Goal: Information Seeking & Learning: Check status

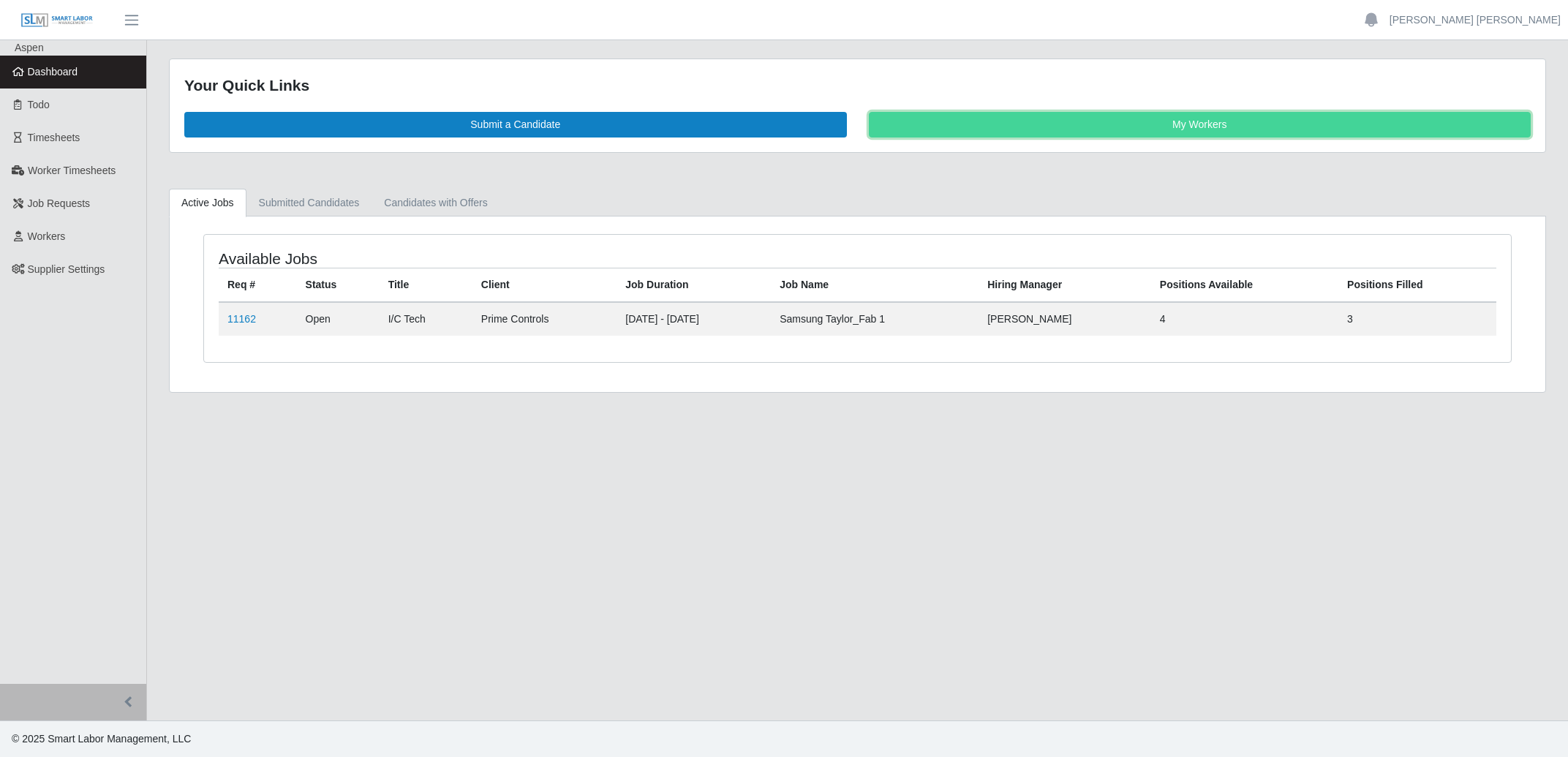
click at [1044, 122] on link "My Workers" at bounding box center [1200, 124] width 663 height 26
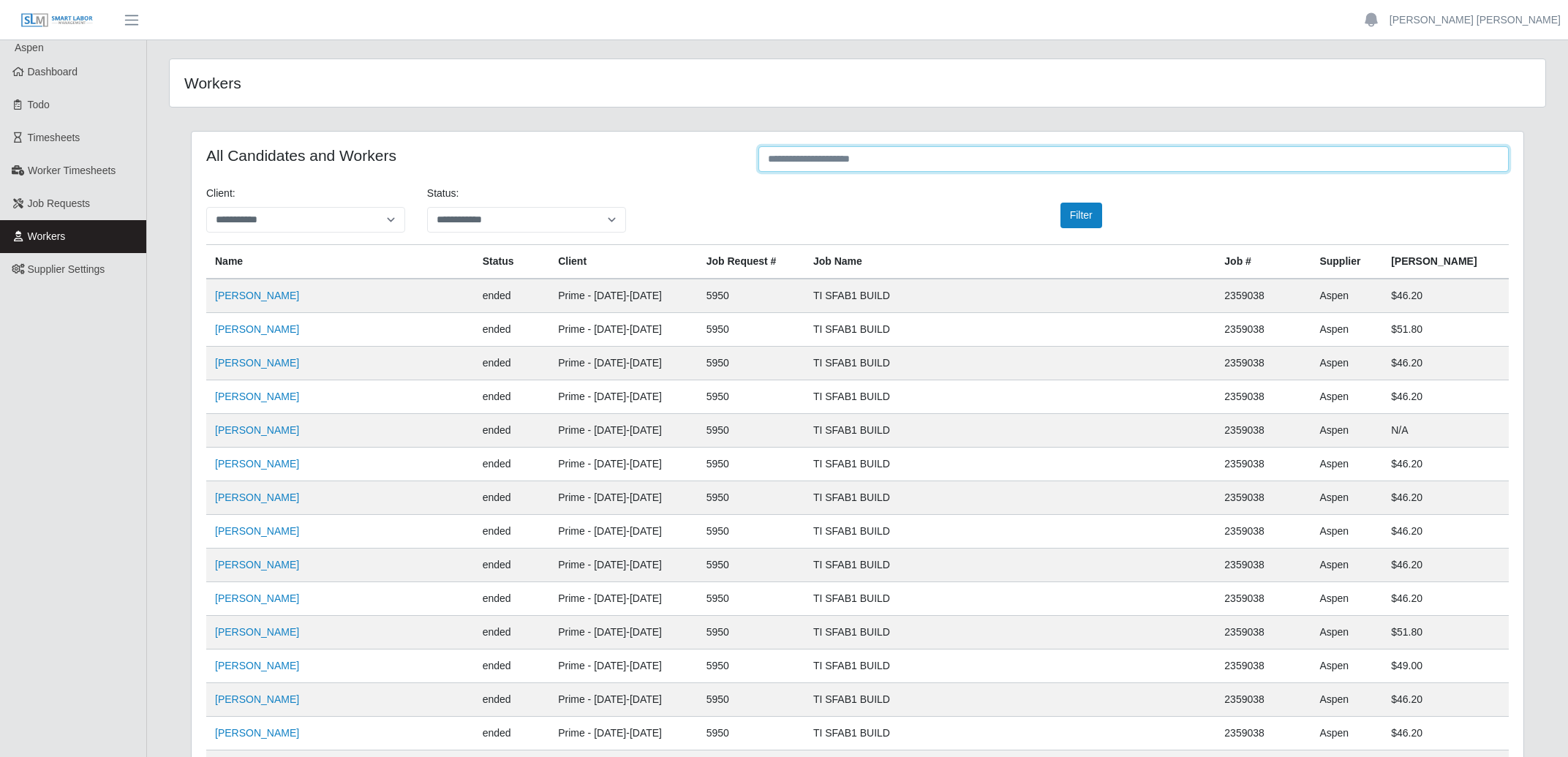
click at [824, 163] on input "text" at bounding box center [1133, 159] width 750 height 26
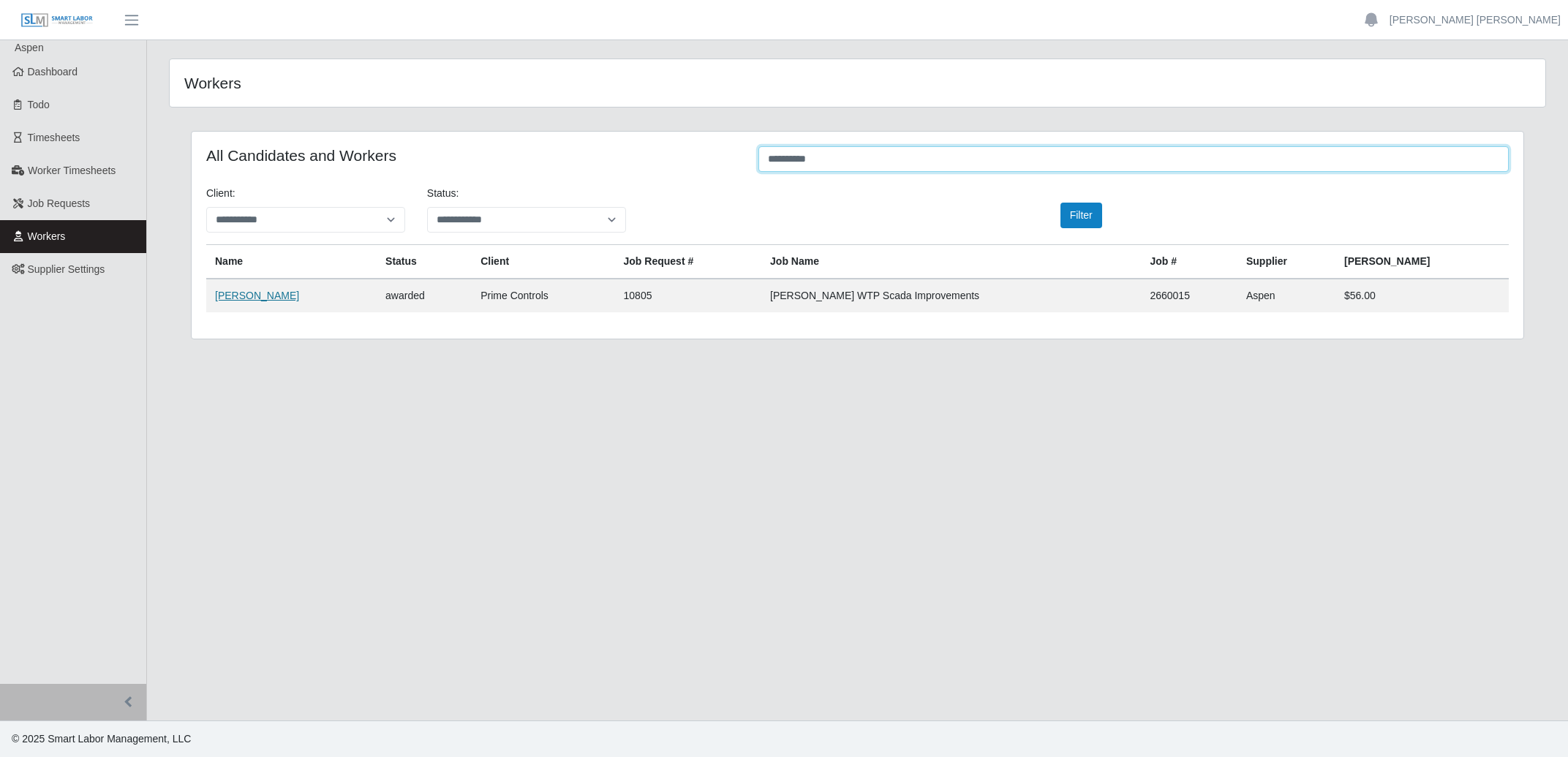
type input "**********"
click at [240, 294] on link "Cody Davis" at bounding box center [256, 295] width 84 height 11
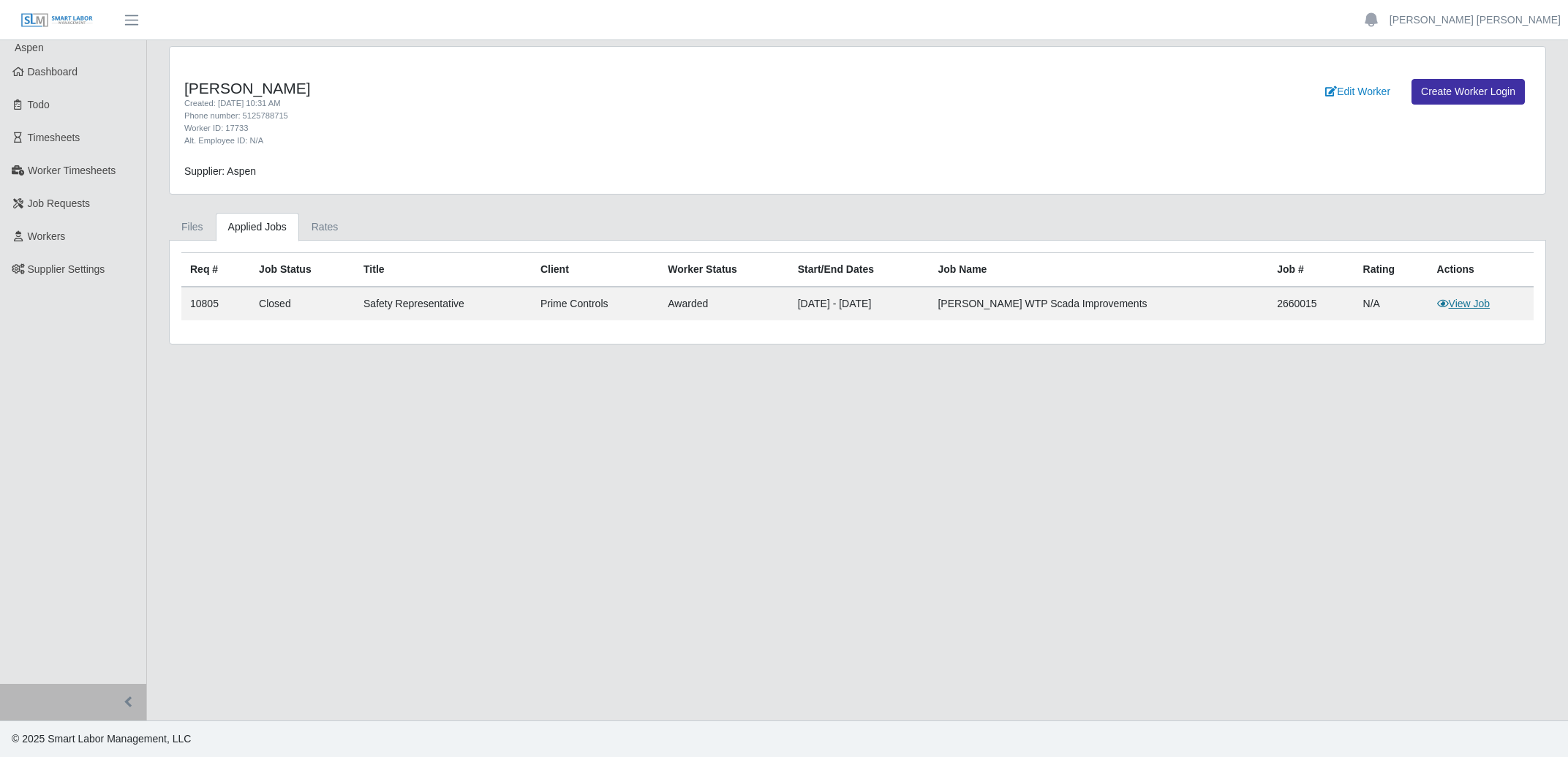
click at [1446, 301] on link "View Job" at bounding box center [1464, 303] width 54 height 11
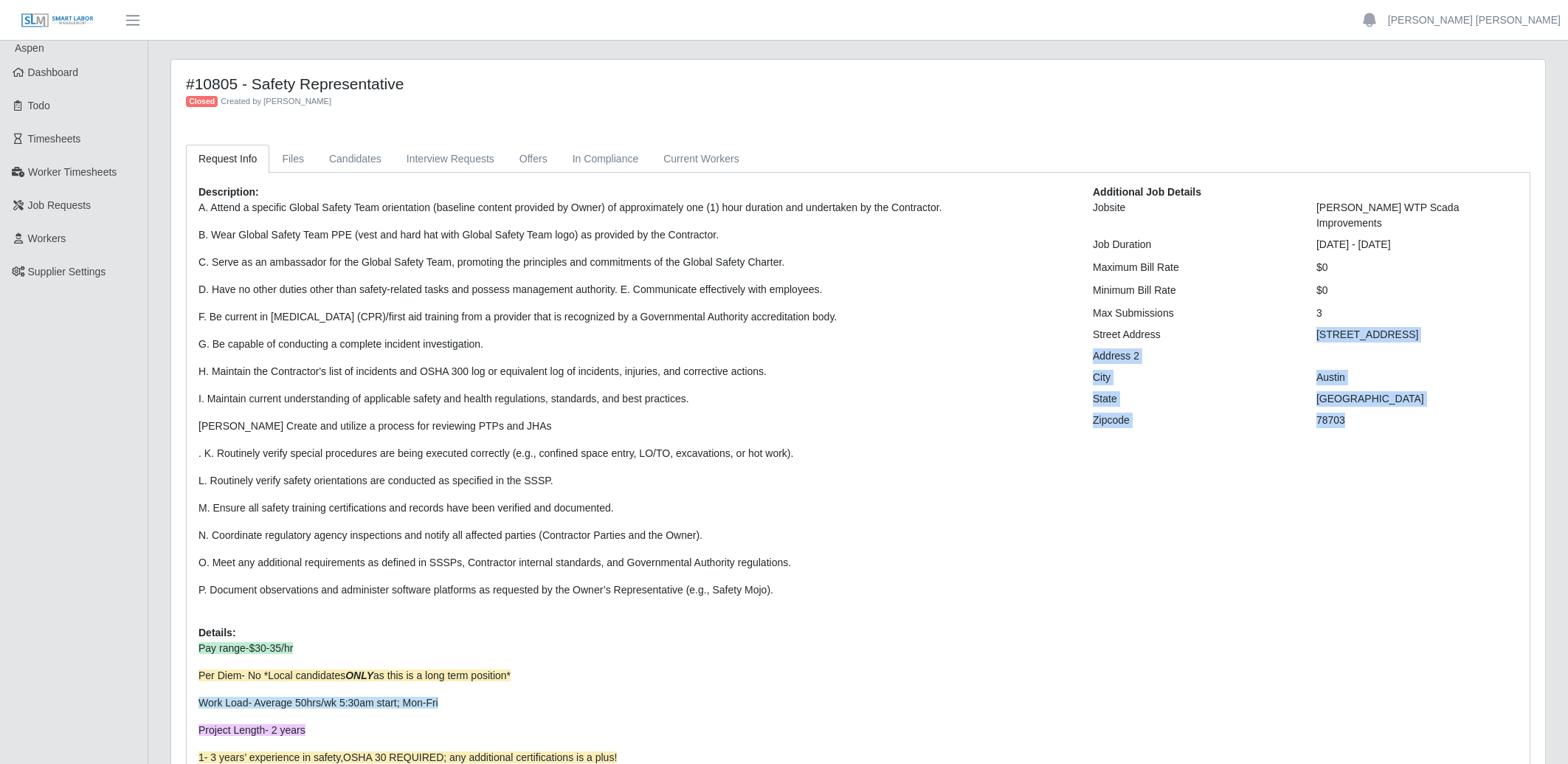
drag, startPoint x: 1312, startPoint y: 322, endPoint x: 1395, endPoint y: 398, distance: 112.5
click at [1395, 398] on div "Additional Job Details Jobsite [PERSON_NAME] WTP Scada Improvements Job Duratio…" at bounding box center [1306, 538] width 447 height 709
drag, startPoint x: 56, startPoint y: 70, endPoint x: 352, endPoint y: 105, distance: 298.1
click at [57, 70] on span "Dashboard" at bounding box center [53, 72] width 51 height 12
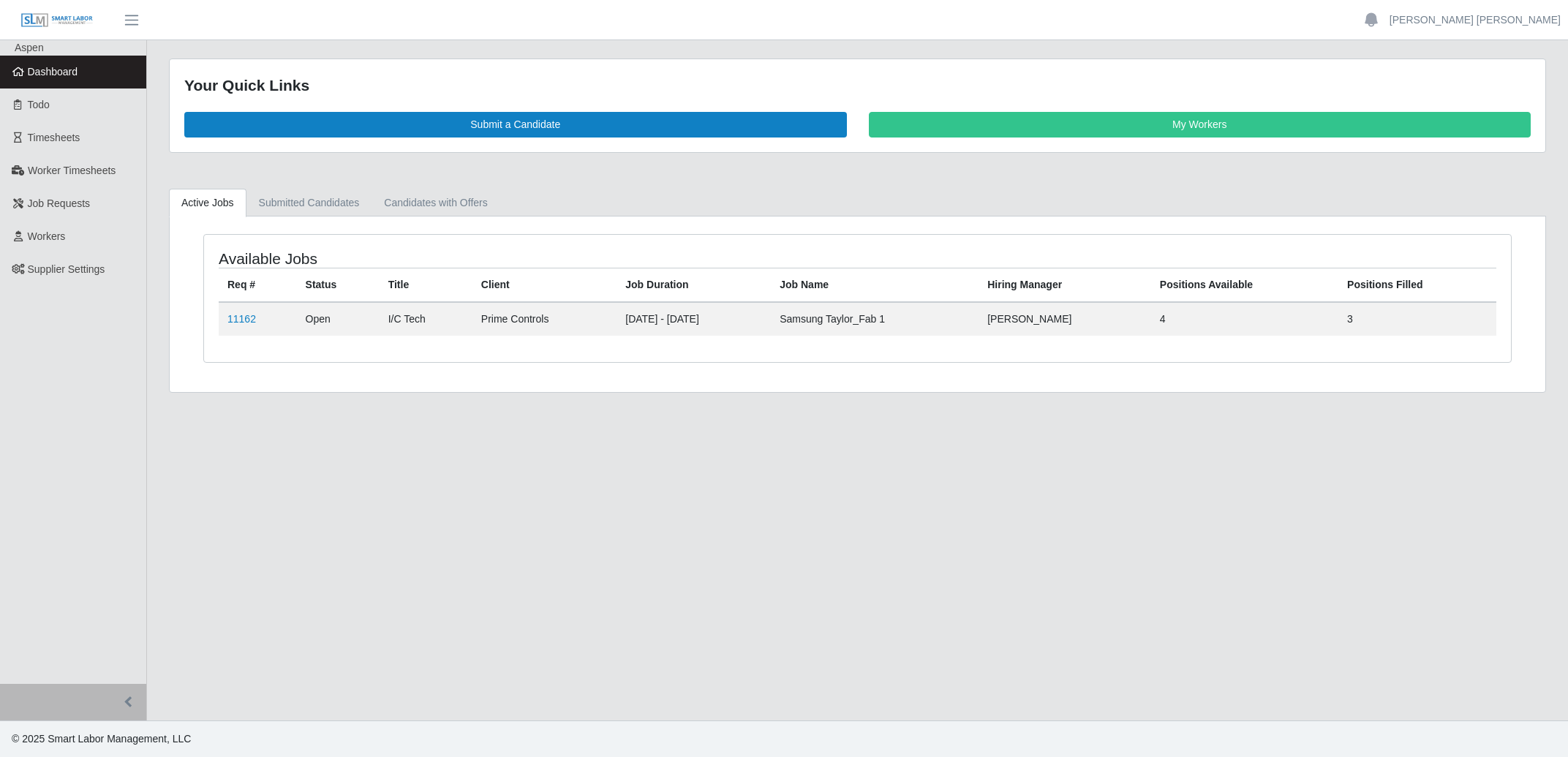
click at [1108, 119] on link "My Workers" at bounding box center [1200, 124] width 663 height 26
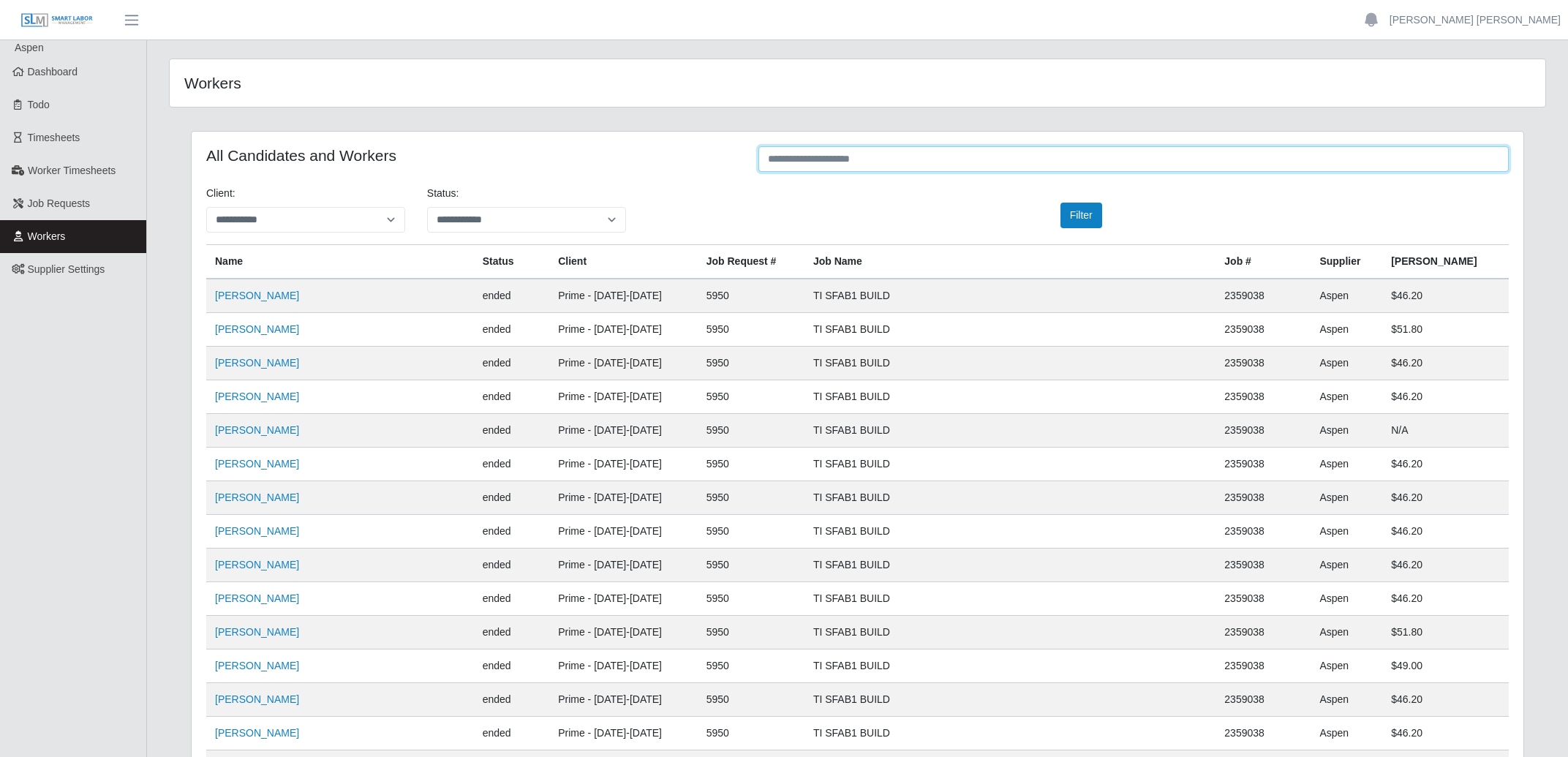
click at [969, 160] on input "text" at bounding box center [1133, 159] width 750 height 26
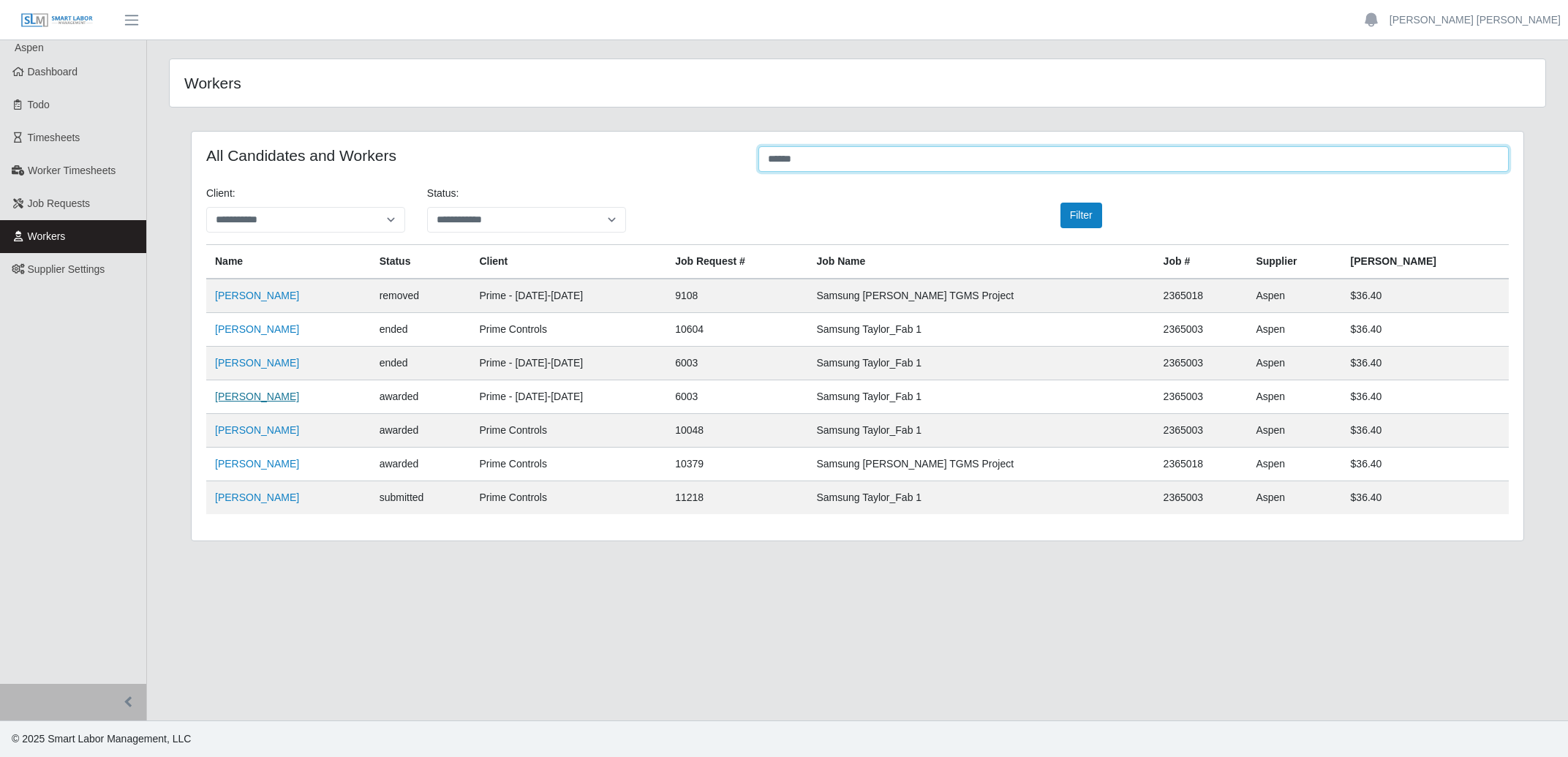
type input "******"
click at [249, 401] on link "Jorge Altuve" at bounding box center [256, 396] width 84 height 11
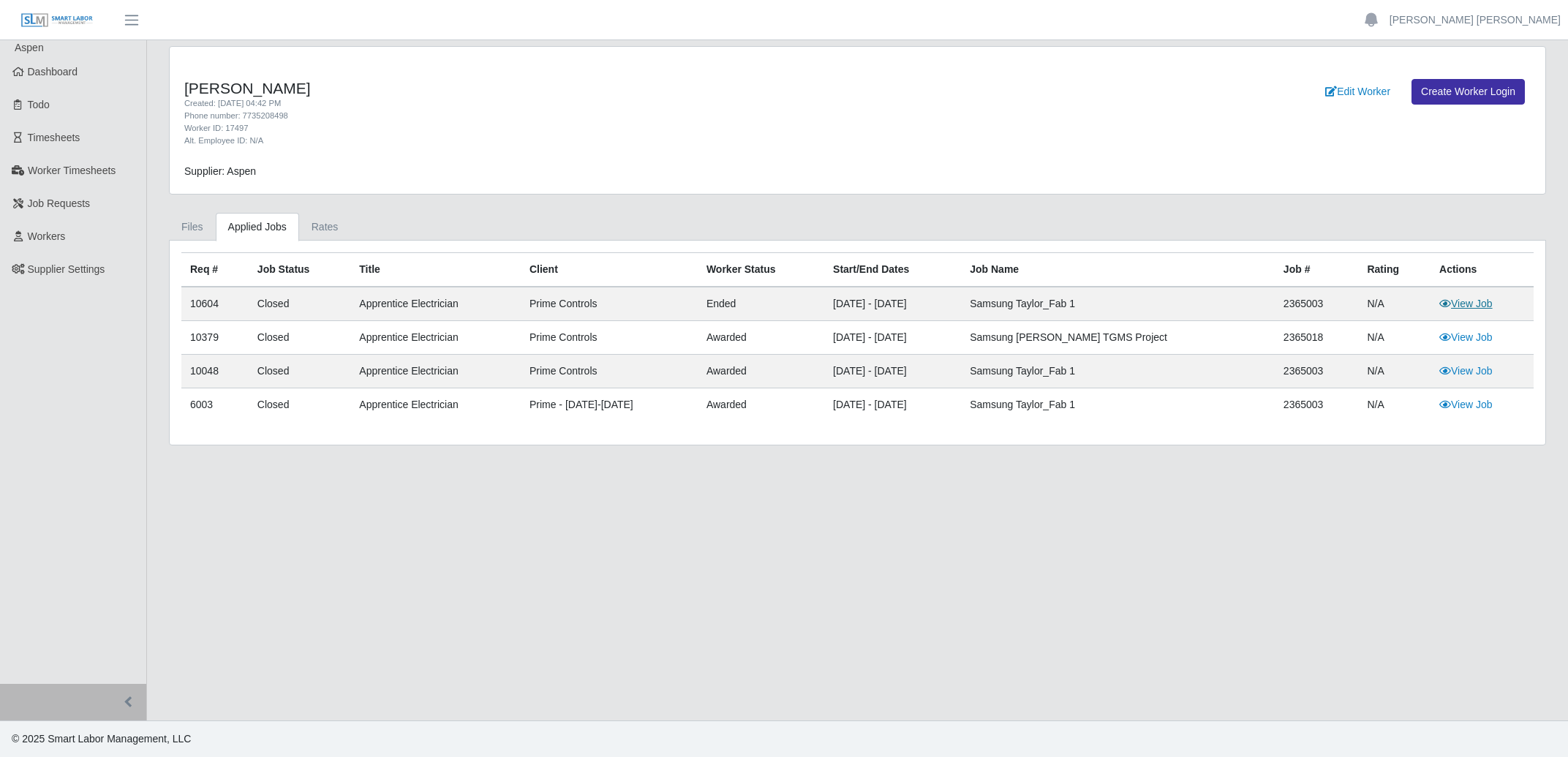
click at [1476, 303] on link "View Job" at bounding box center [1466, 303] width 54 height 11
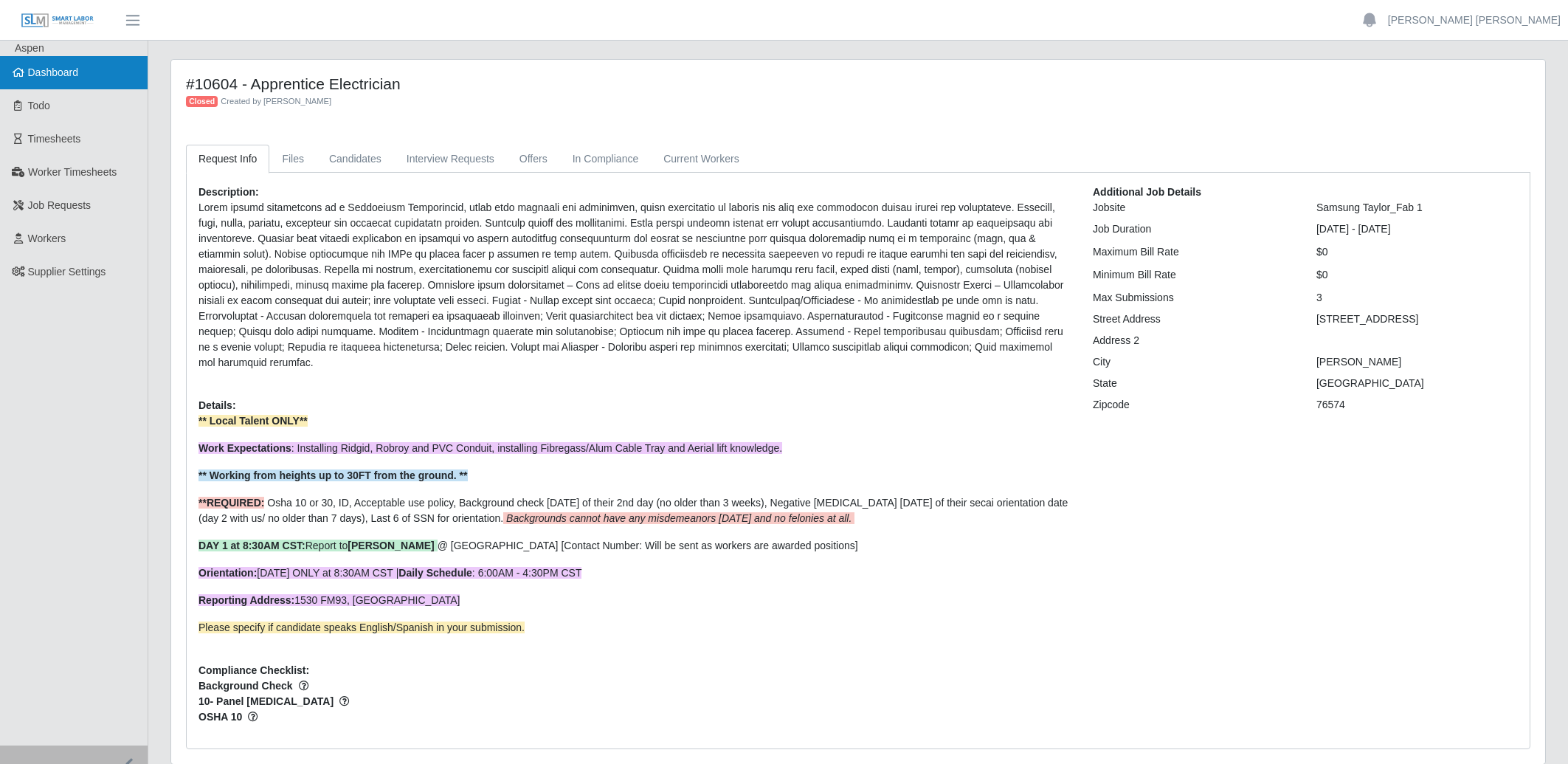
click at [33, 78] on span "Dashboard" at bounding box center [53, 72] width 51 height 12
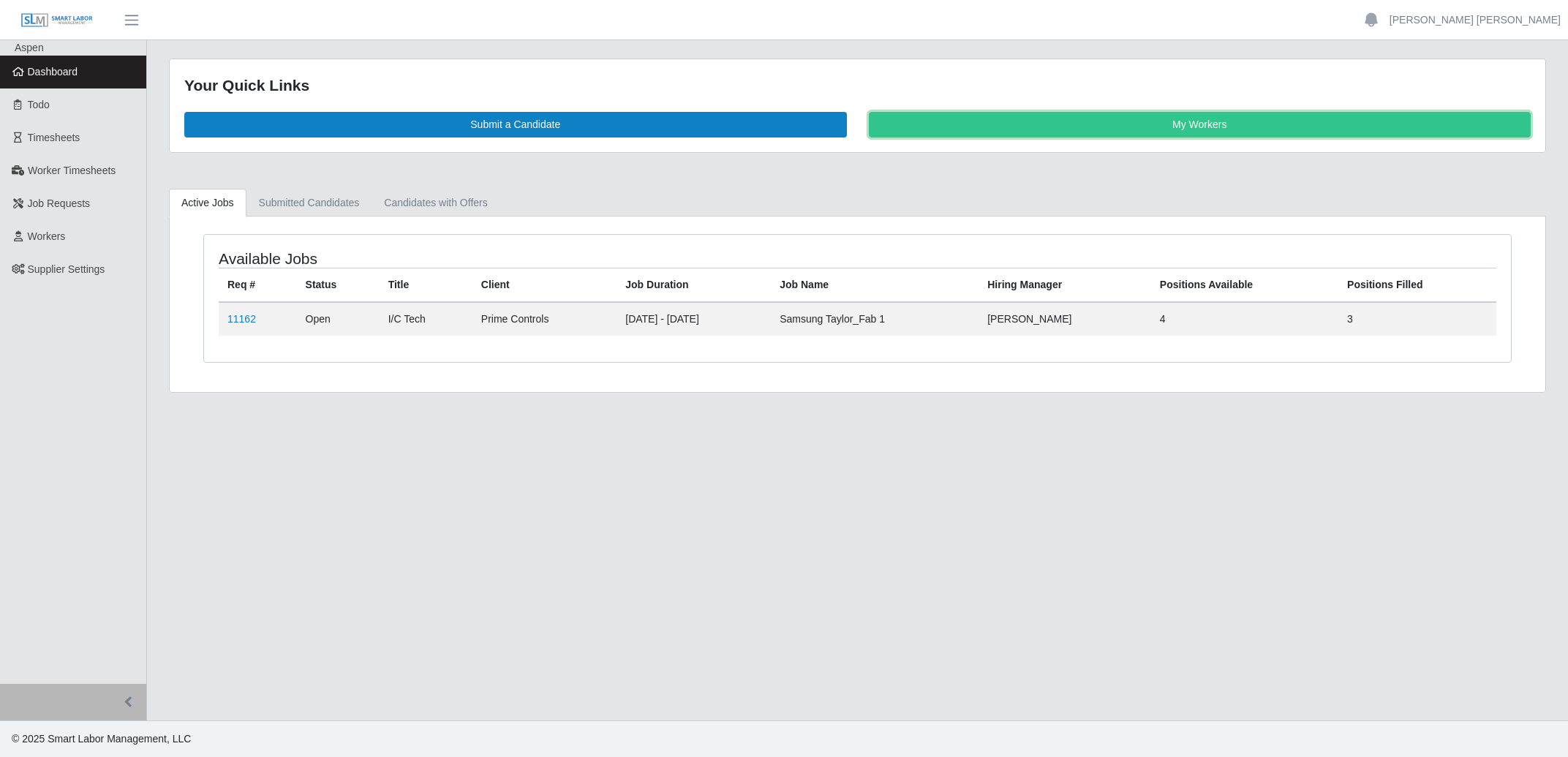
click at [1189, 130] on link "My Workers" at bounding box center [1200, 124] width 663 height 26
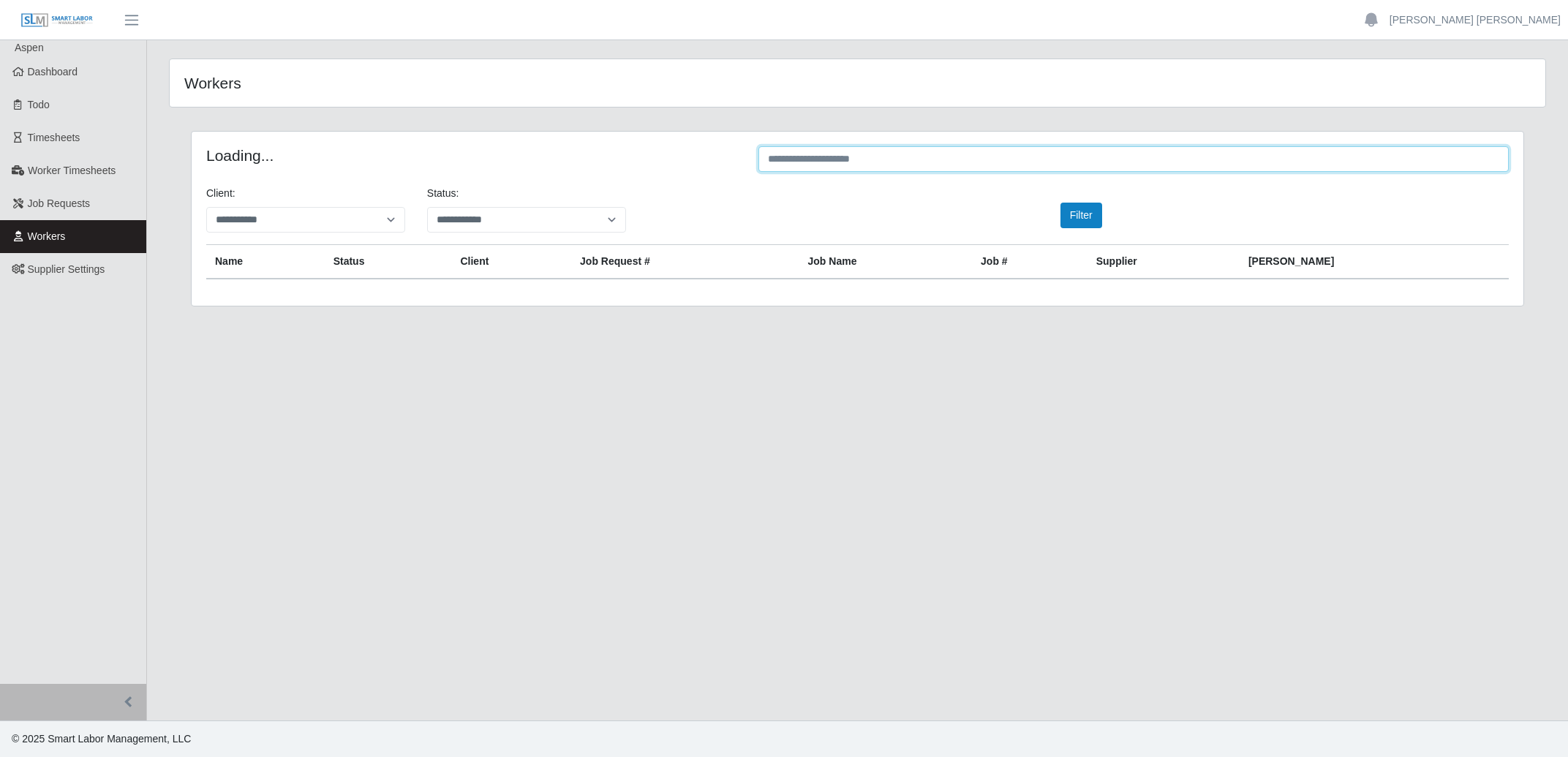
click at [1118, 166] on input "text" at bounding box center [1133, 159] width 750 height 26
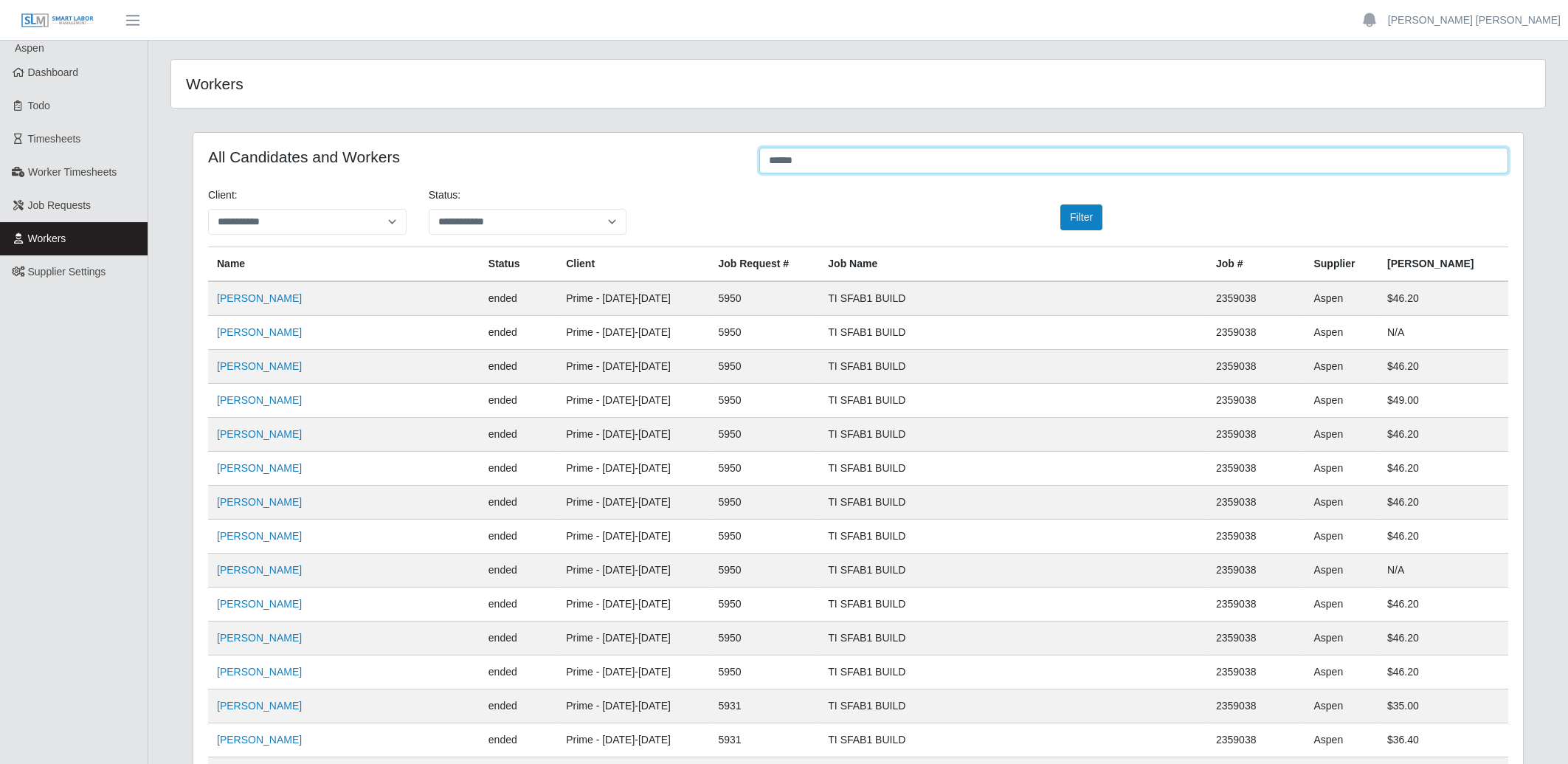
type input "******"
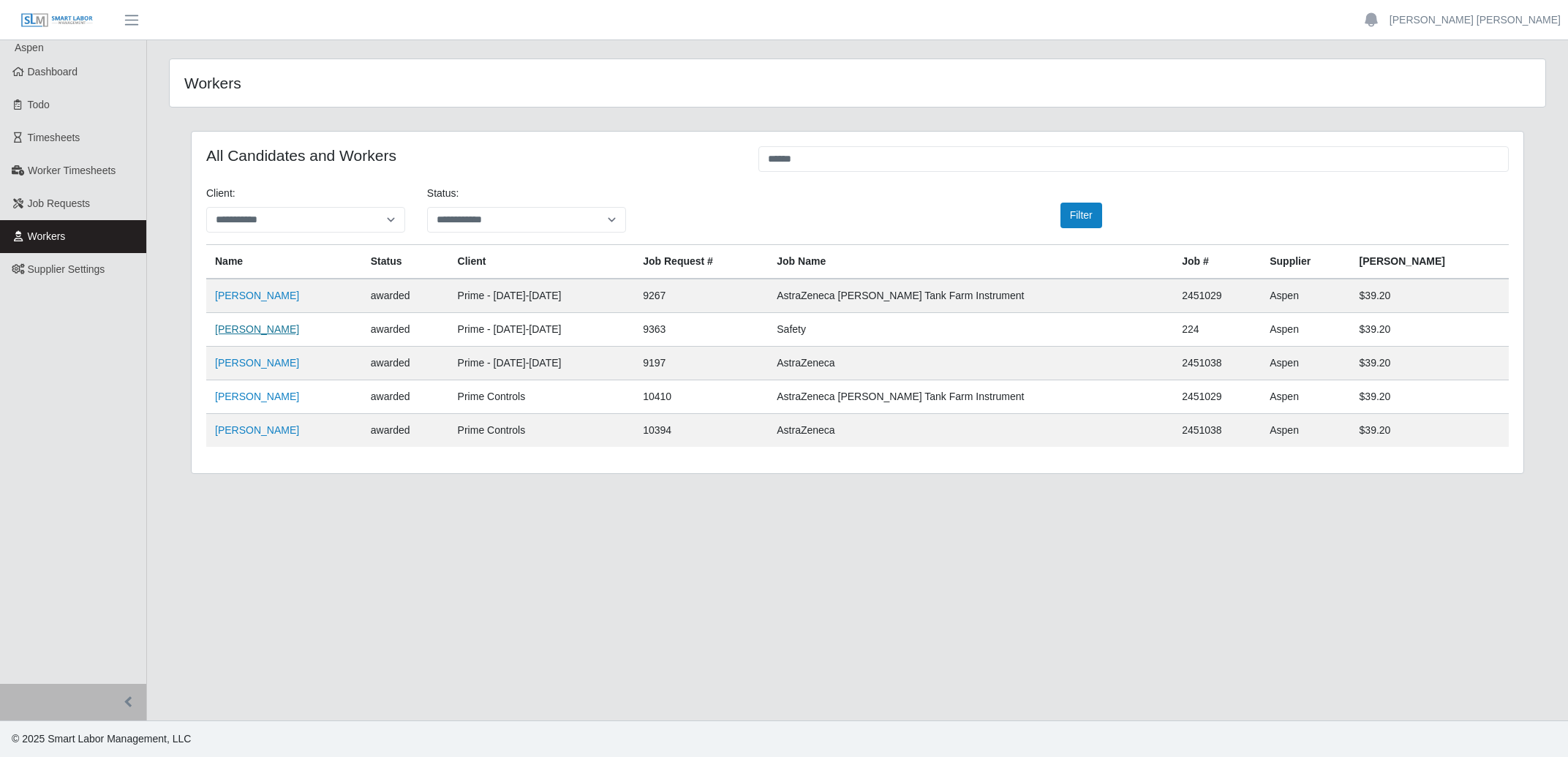
click at [259, 333] on link "Alirio Acevedo" at bounding box center [256, 329] width 84 height 11
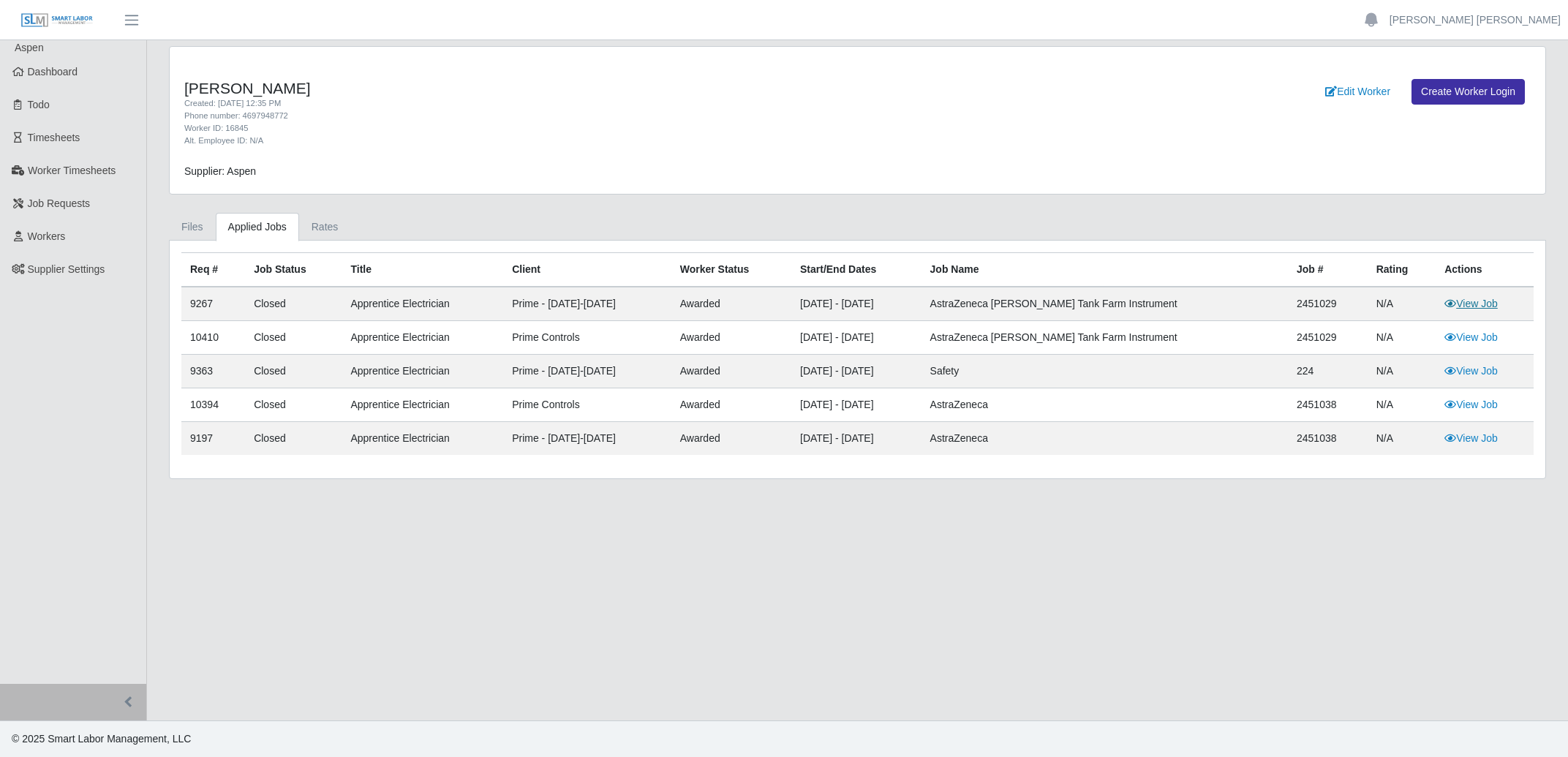
click at [1475, 301] on link "View Job" at bounding box center [1471, 303] width 54 height 11
click at [1479, 401] on link "View Job" at bounding box center [1471, 404] width 54 height 11
click at [1460, 367] on link "View Job" at bounding box center [1471, 370] width 54 height 11
click at [1477, 338] on link "View Job" at bounding box center [1471, 337] width 54 height 11
click at [1483, 335] on link "View Job" at bounding box center [1471, 337] width 54 height 11
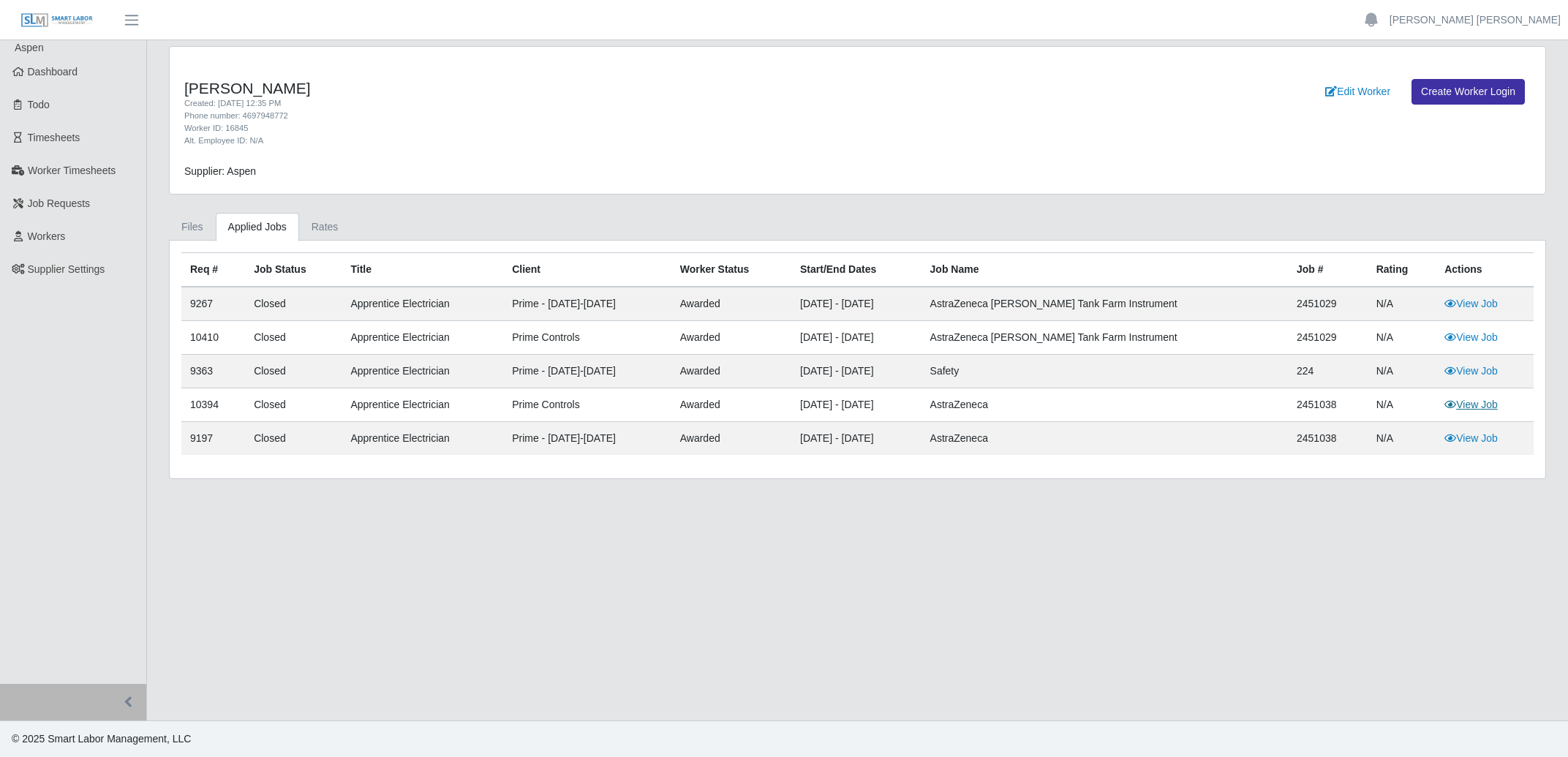
click at [1455, 401] on link "View Job" at bounding box center [1471, 404] width 54 height 11
click at [1468, 375] on link "View Job" at bounding box center [1471, 370] width 54 height 11
click at [1469, 413] on td "View Job" at bounding box center [1484, 405] width 98 height 33
click at [1468, 406] on link "View Job" at bounding box center [1471, 404] width 54 height 11
click at [1460, 301] on link "View Job" at bounding box center [1471, 303] width 54 height 11
